Goal: Information Seeking & Learning: Learn about a topic

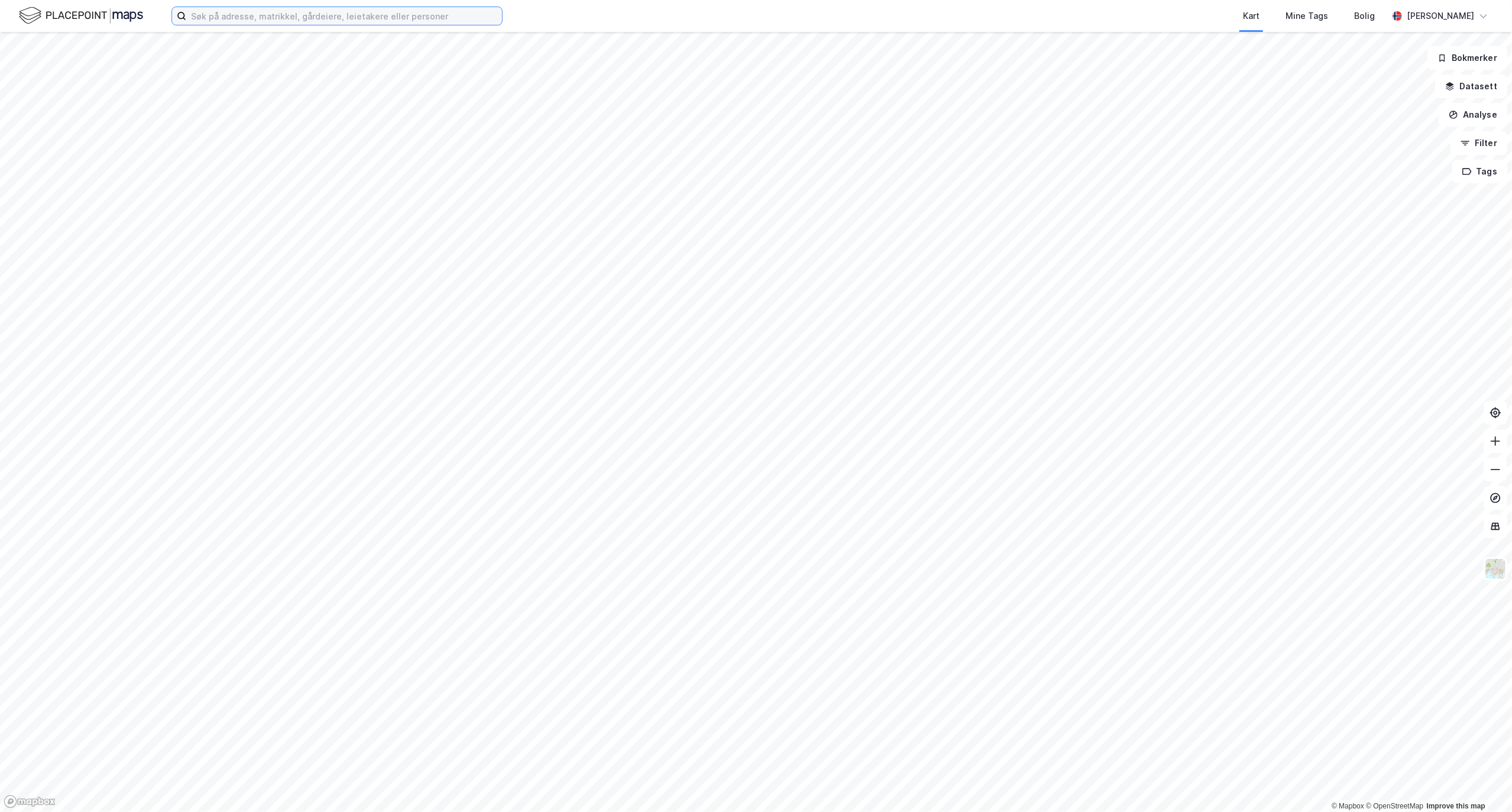
click at [244, 8] on input at bounding box center [344, 16] width 316 height 18
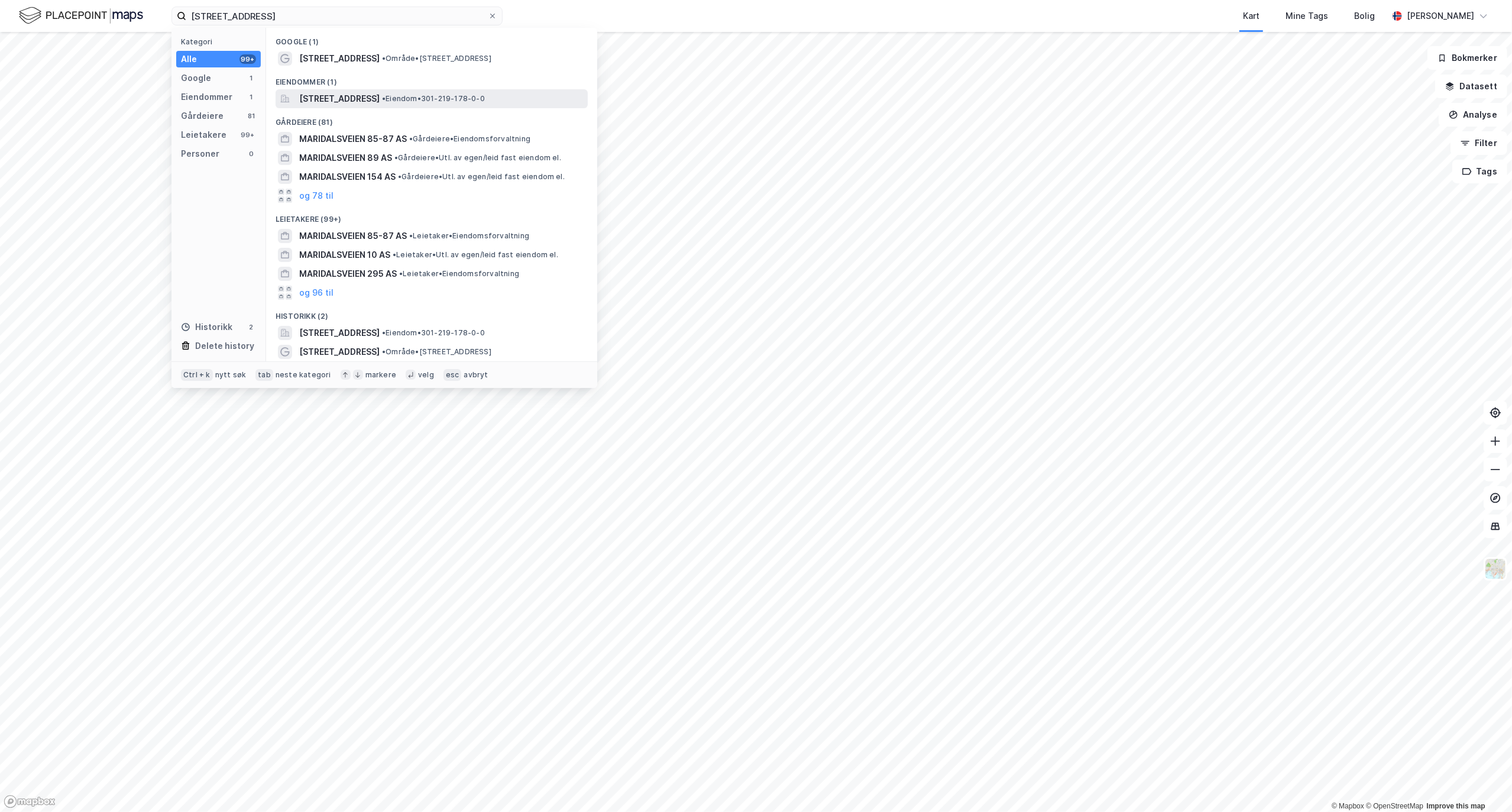
click at [348, 98] on span "[STREET_ADDRESS]" at bounding box center [339, 99] width 80 height 14
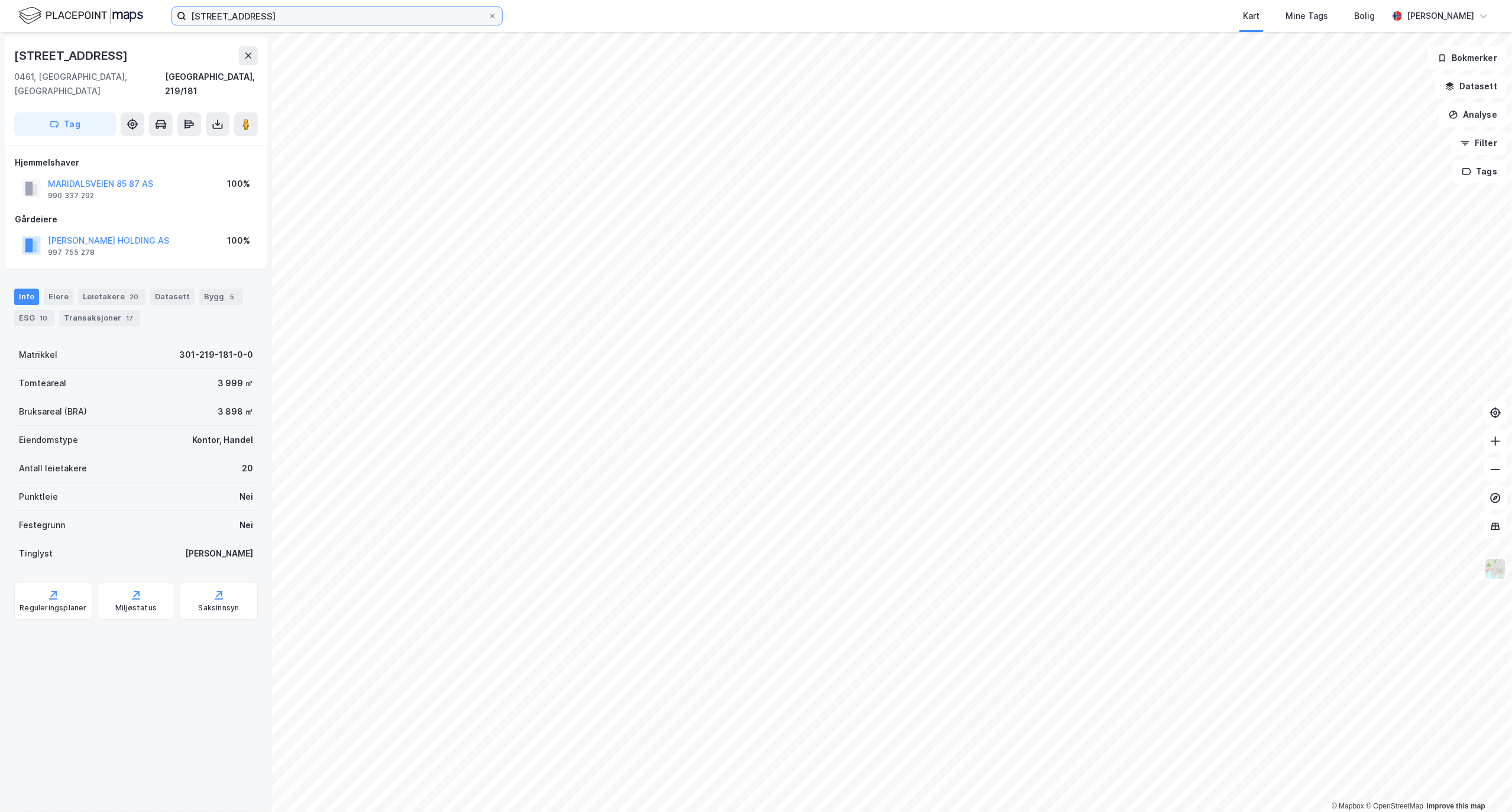
click at [366, 15] on input "[STREET_ADDRESS]" at bounding box center [338, 16] width 302 height 18
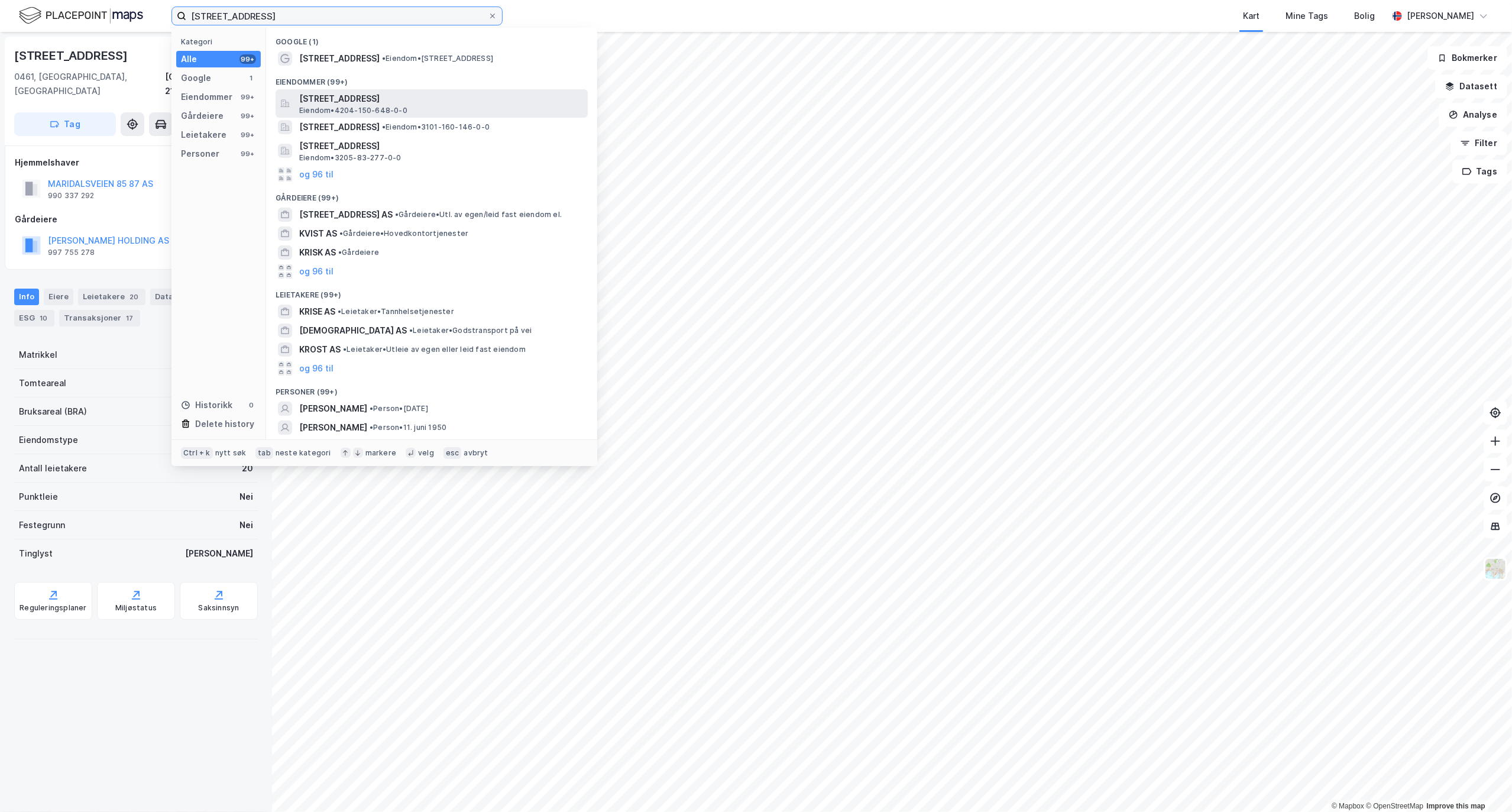
type input "[STREET_ADDRESS]"
click at [384, 105] on span "[STREET_ADDRESS]" at bounding box center [441, 99] width 284 height 14
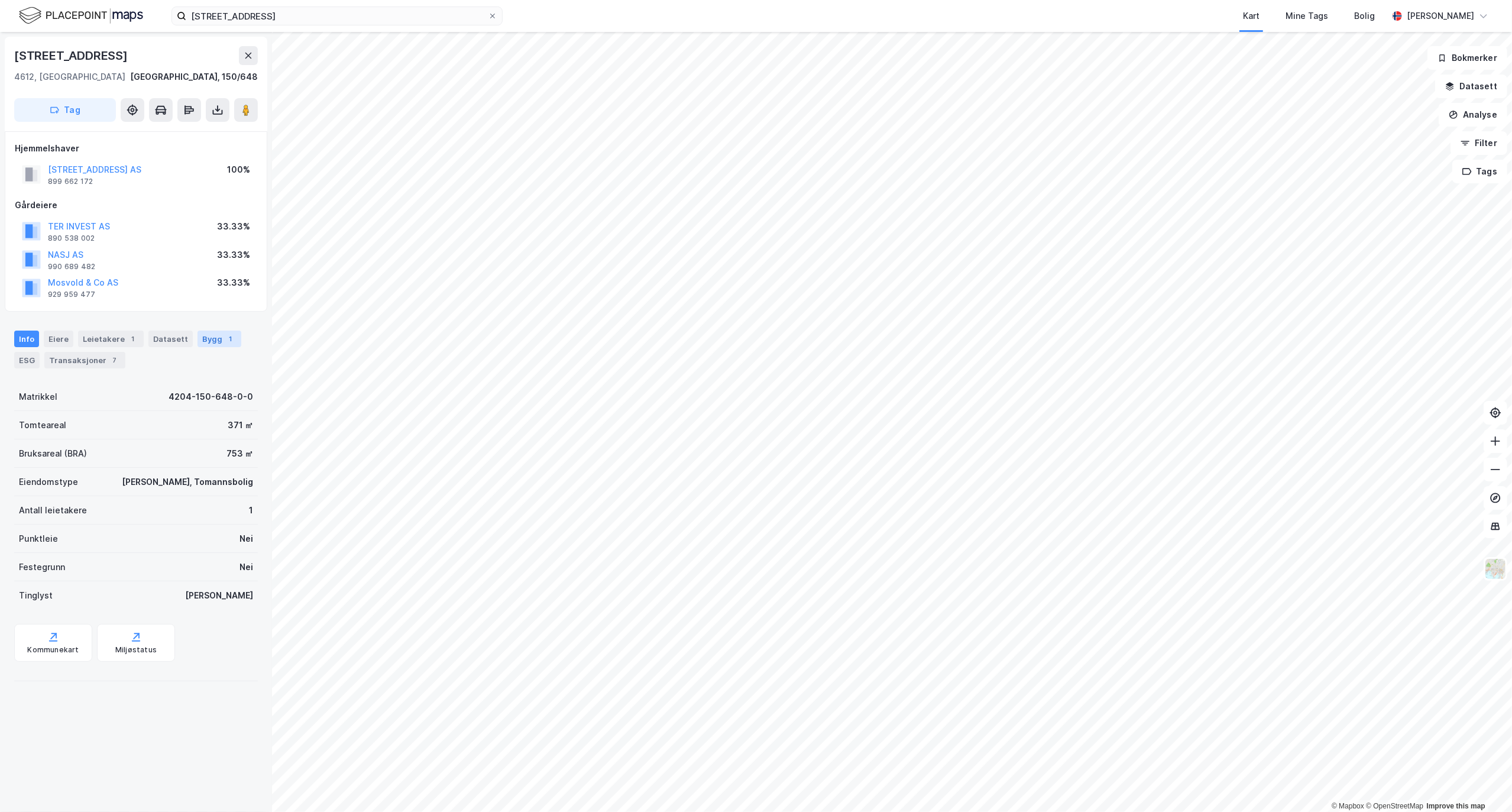
click at [203, 338] on div "Bygg 1" at bounding box center [219, 338] width 43 height 17
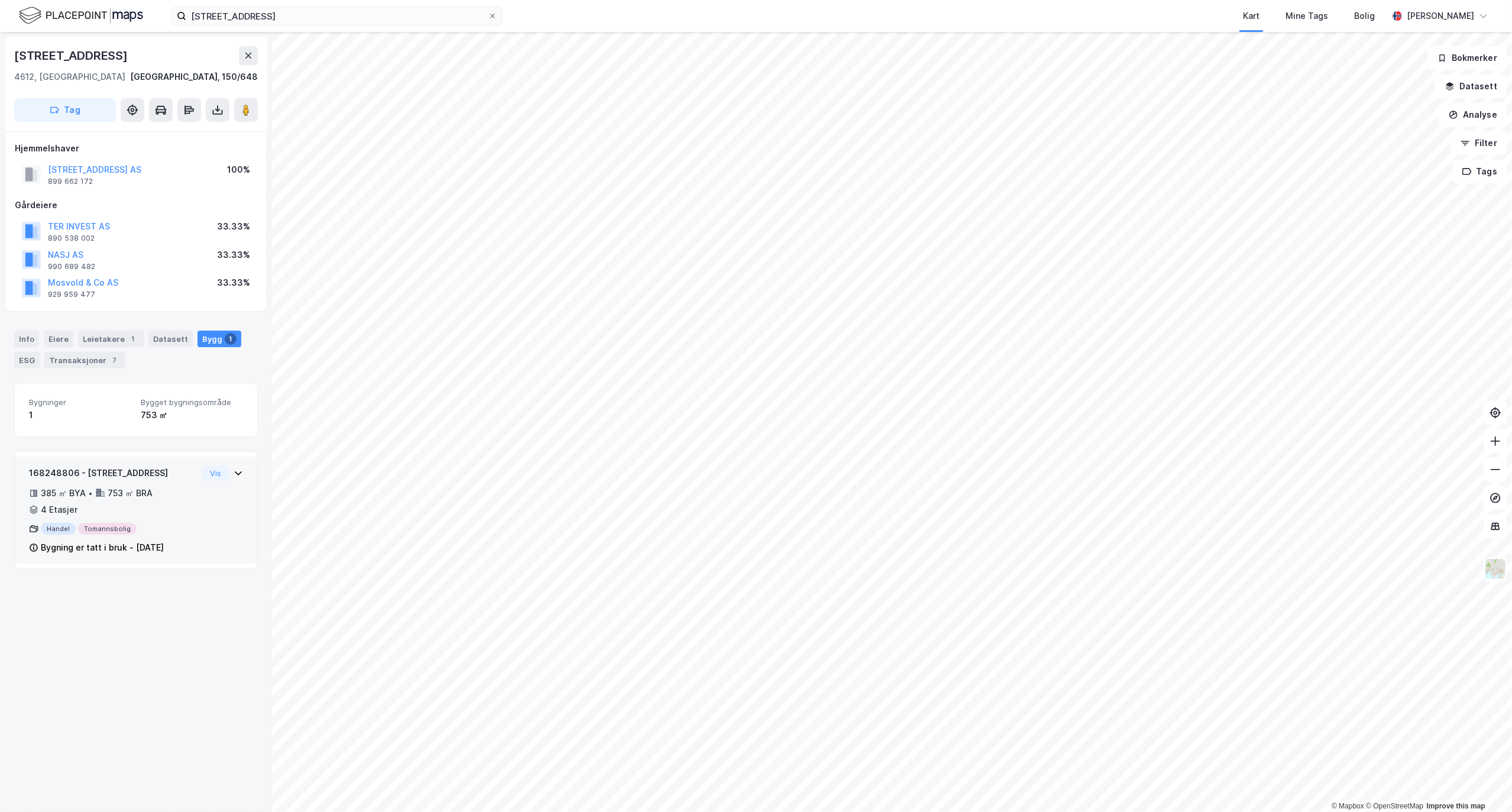
click at [192, 553] on div "168248806 - [STREET_ADDRESS] ㎡ BYA • 753 ㎡ BRA • 4 Etasjer Handel Tomannsbolig …" at bounding box center [135, 514] width 214 height 98
click at [23, 338] on div "Info" at bounding box center [26, 338] width 25 height 17
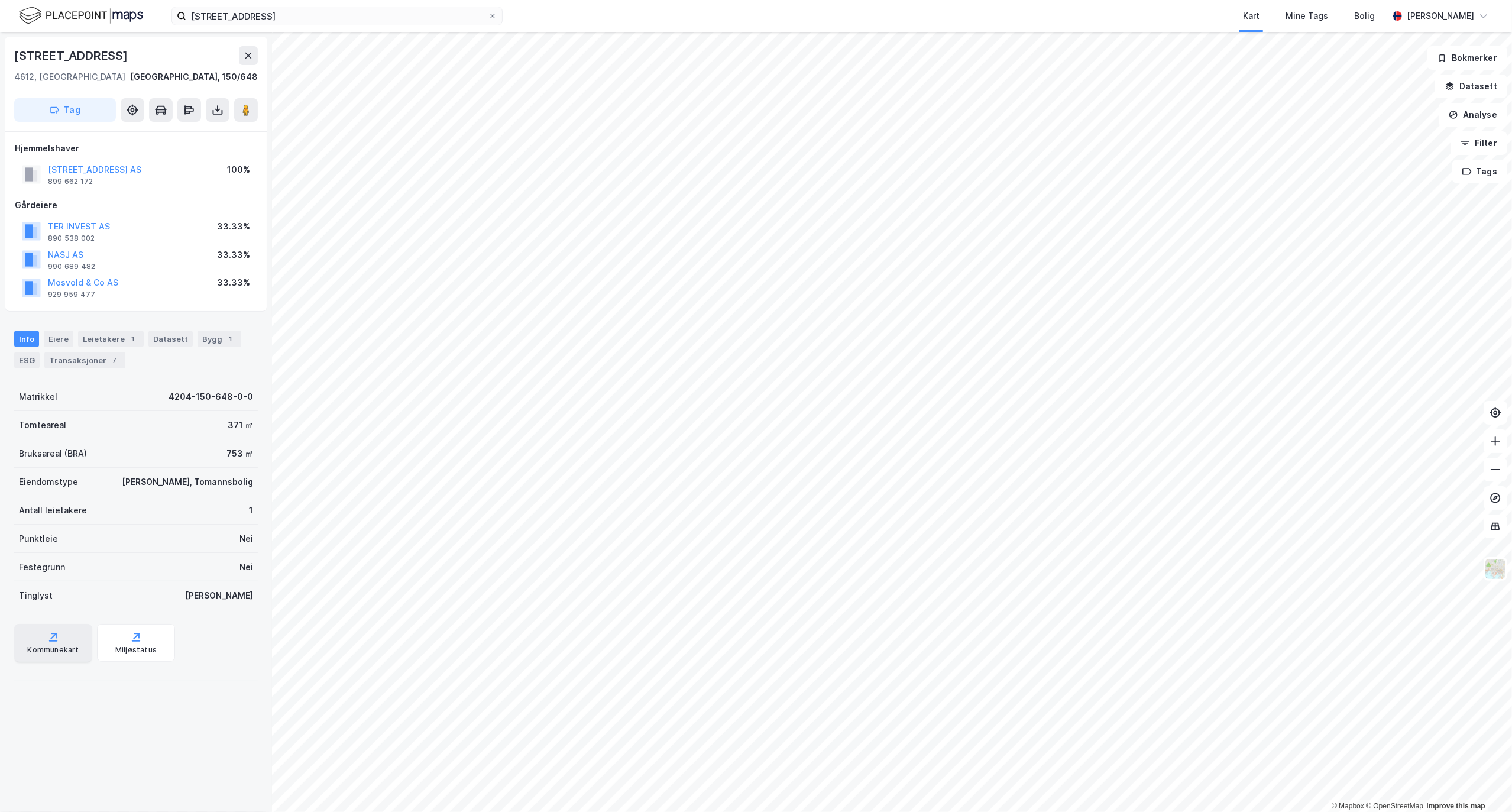
click at [47, 646] on div "Kommunekart" at bounding box center [53, 650] width 51 height 10
click at [63, 343] on div "Eiere" at bounding box center [58, 338] width 30 height 17
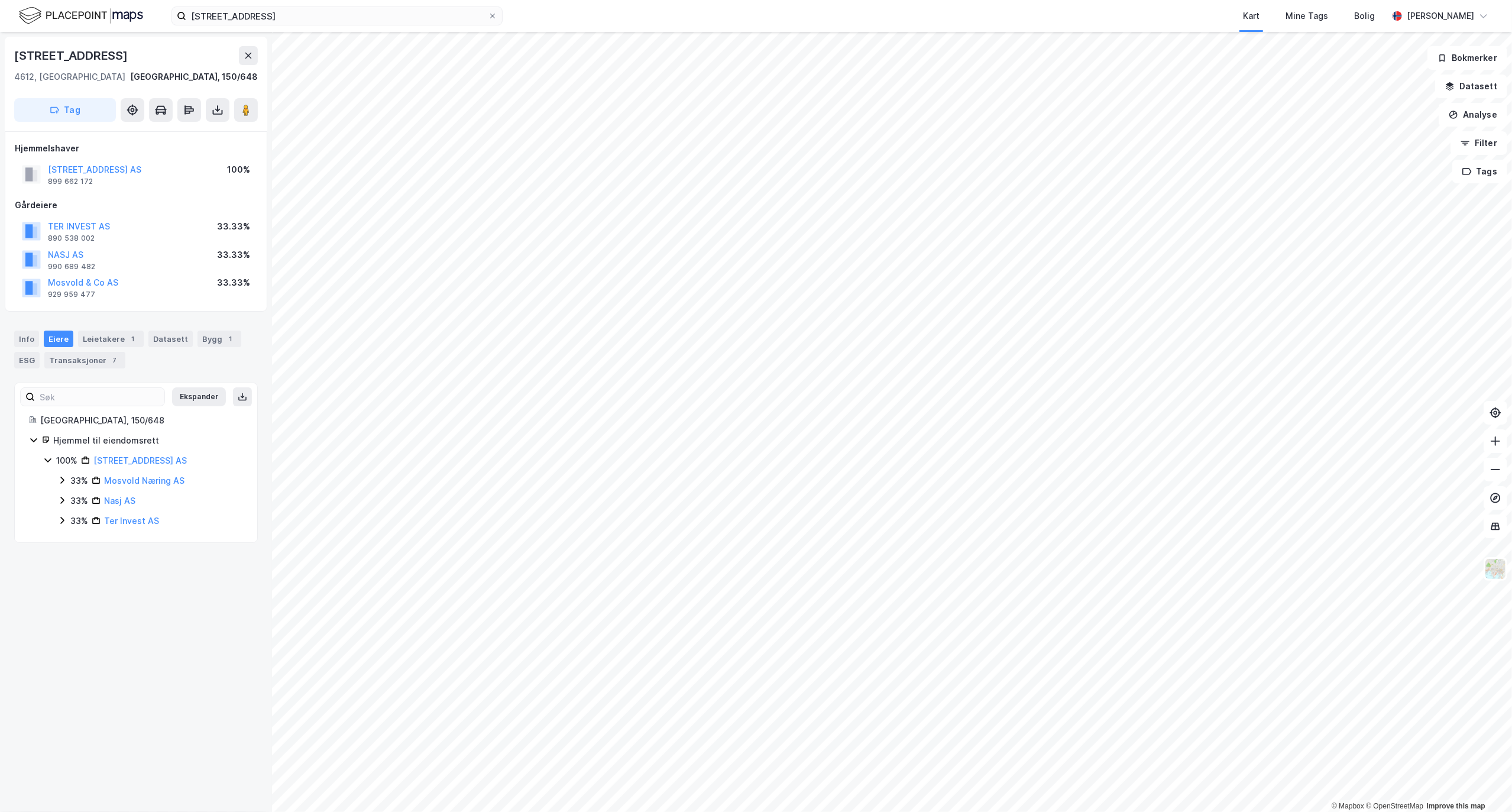
click at [64, 483] on icon at bounding box center [62, 480] width 10 height 10
click at [74, 501] on icon at bounding box center [76, 500] width 10 height 10
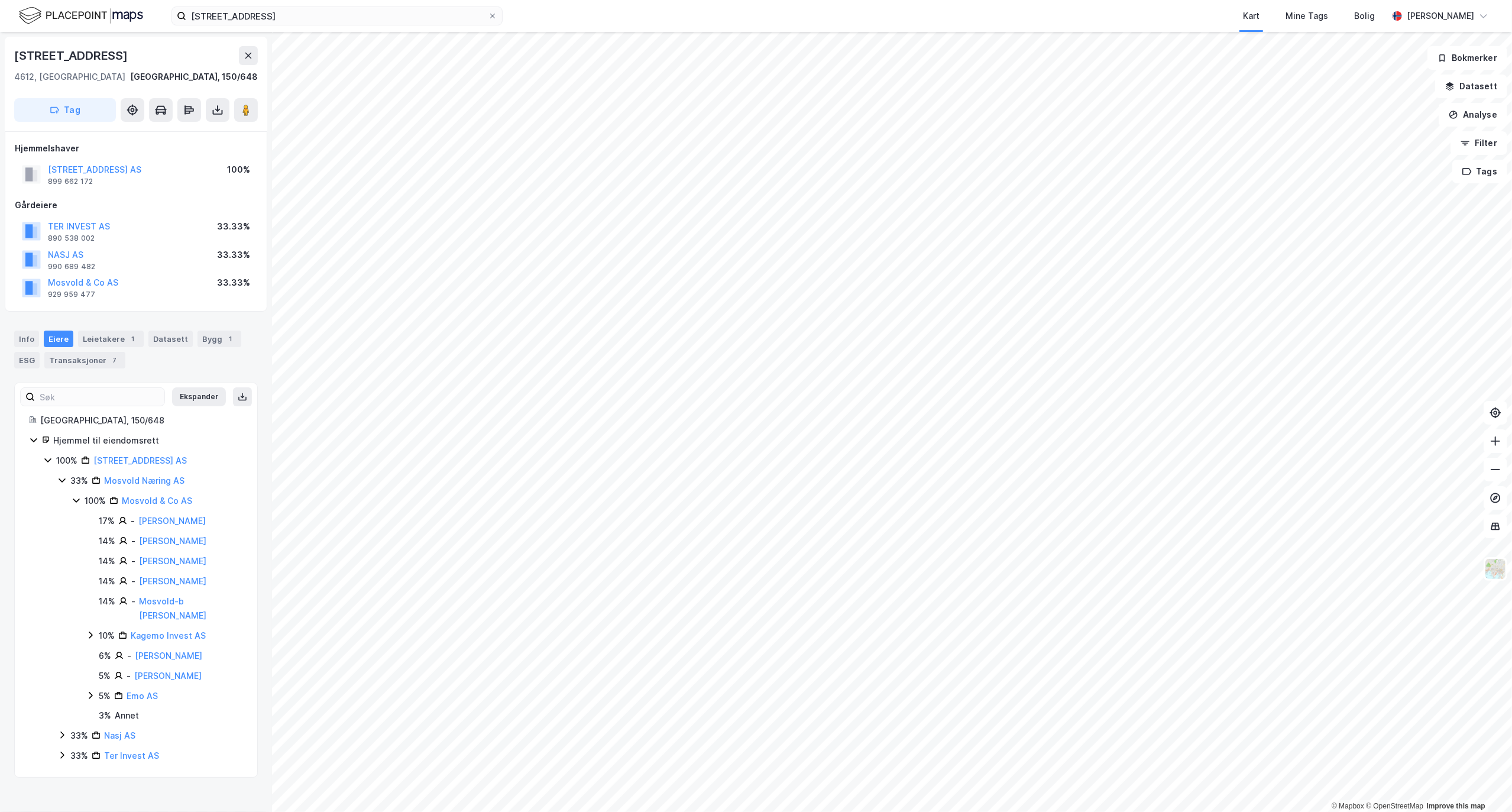
click at [88, 634] on icon at bounding box center [91, 635] width 10 height 10
click at [91, 634] on icon at bounding box center [91, 635] width 10 height 10
click at [91, 639] on icon at bounding box center [91, 635] width 10 height 10
click at [95, 631] on icon at bounding box center [91, 635] width 10 height 10
click at [91, 696] on icon at bounding box center [91, 695] width 4 height 7
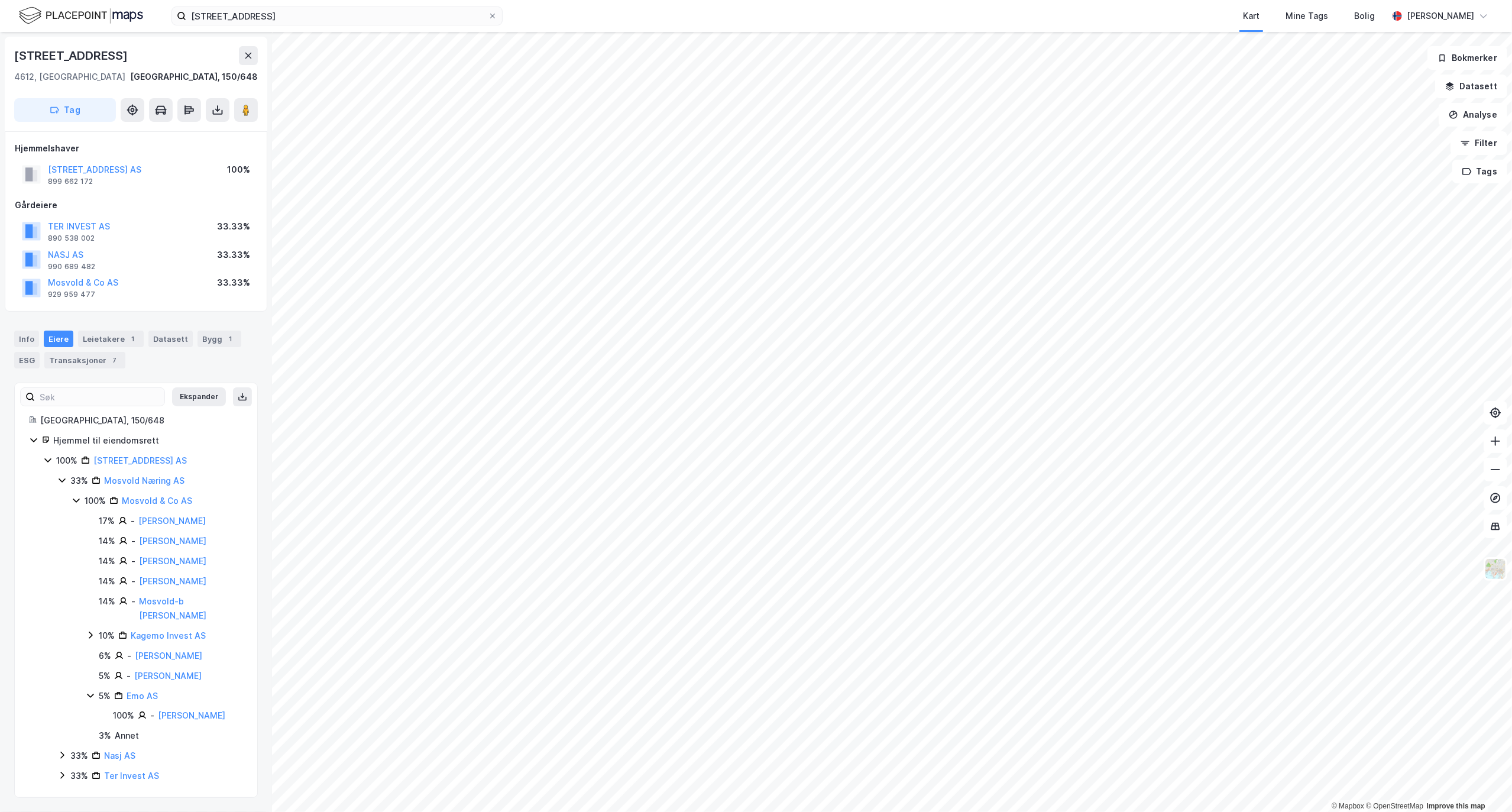
click at [89, 699] on icon at bounding box center [91, 696] width 10 height 10
